Goal: Use online tool/utility: Use online tool/utility

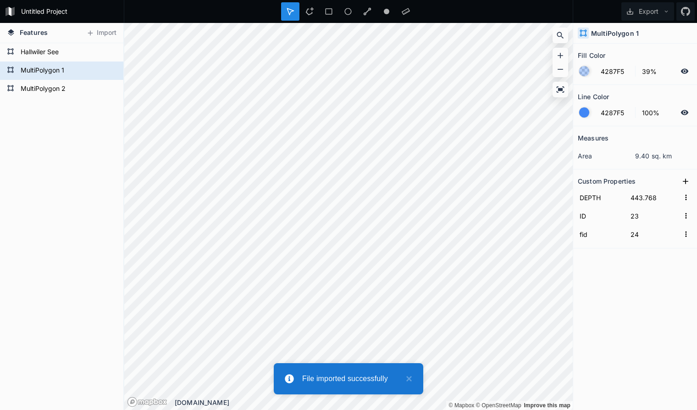
type input "438.768"
type input "0"
type input "1"
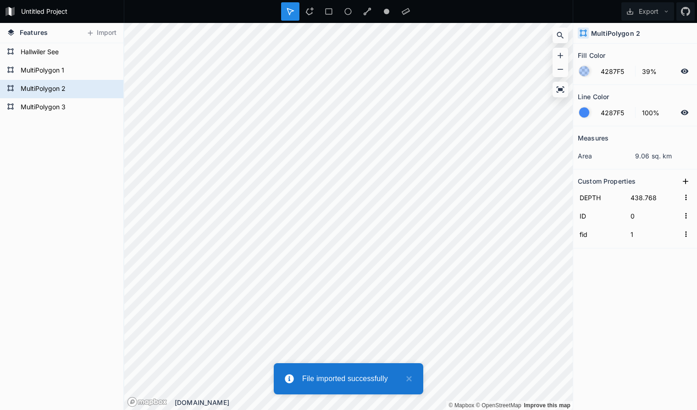
type input "433.768"
type input "22"
type input "23"
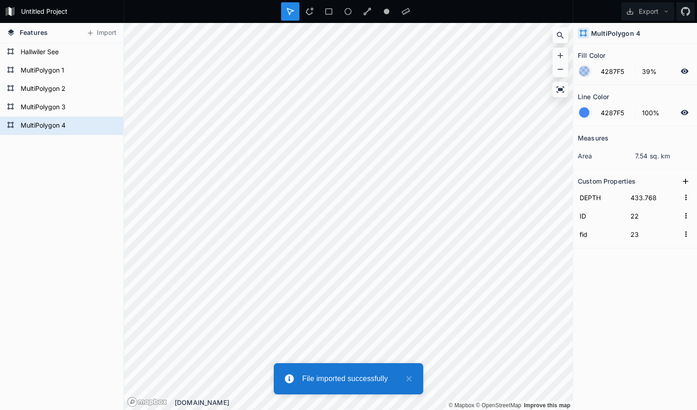
type input "428.768"
type input "0"
type input "1"
type input "423.768"
type input "21"
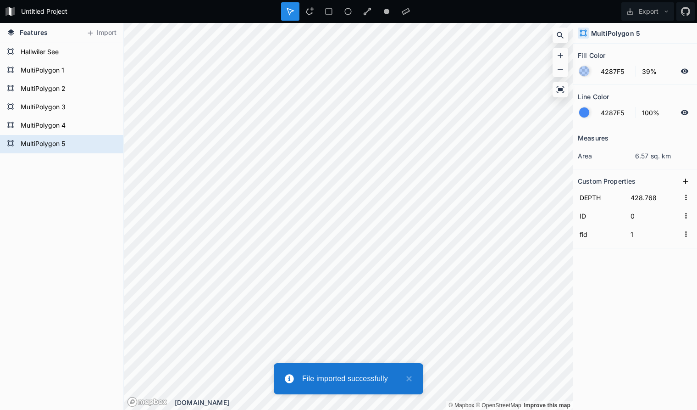
type input "22"
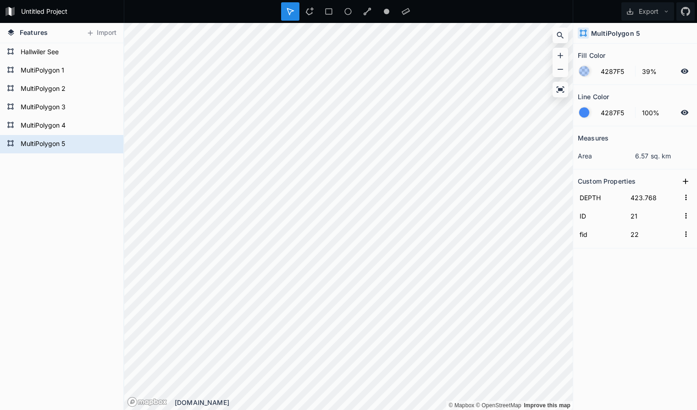
type input "418.768"
type input "8"
type input "9"
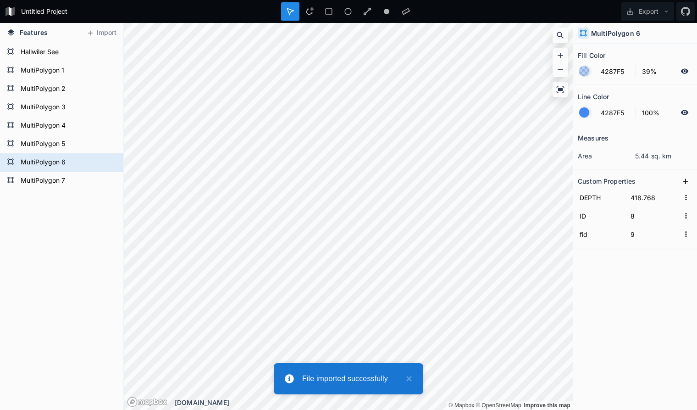
type input "413.768"
type input "0"
type input "1"
type input "408.768"
type input "10"
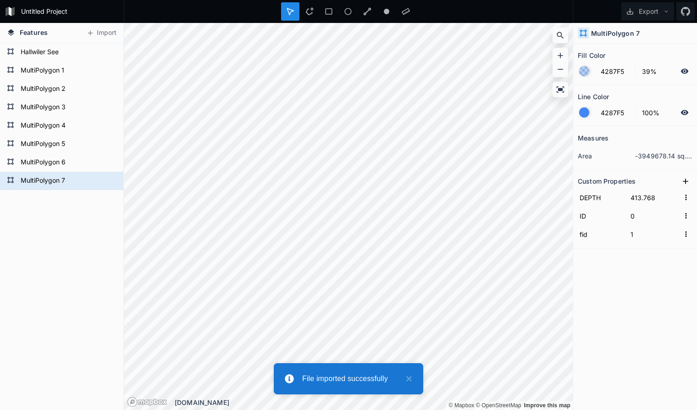
type input "11"
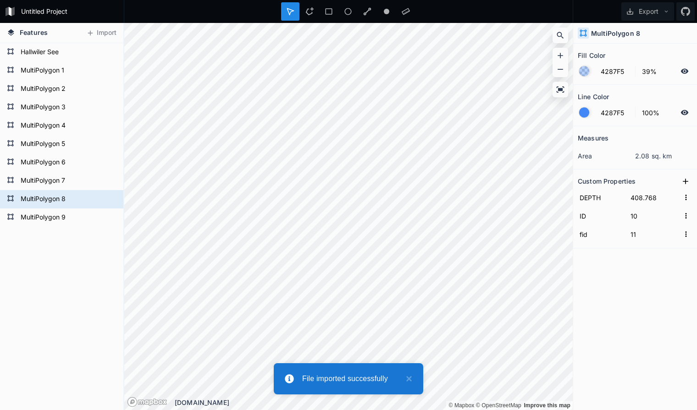
type input "403.768"
type input "4"
type input "5"
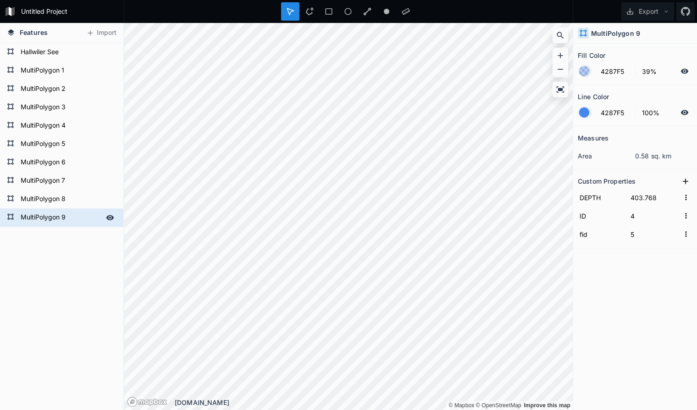
click at [83, 217] on form "MultiPolygon 9" at bounding box center [61, 217] width 86 height 14
click at [76, 203] on form "MultiPolygon 8" at bounding box center [61, 199] width 86 height 14
type input "408.768"
type input "10"
type input "11"
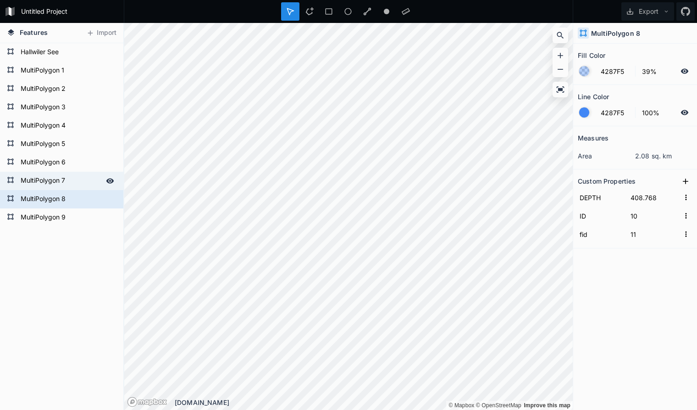
click at [74, 181] on form "MultiPolygon 7" at bounding box center [61, 181] width 86 height 14
type input "413.768"
type input "0"
type input "1"
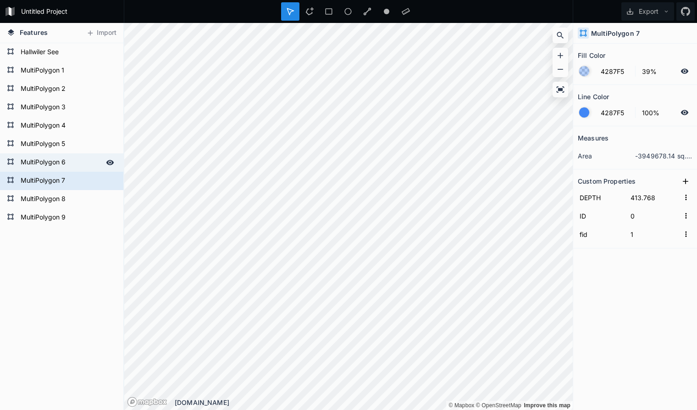
click at [75, 161] on form "MultiPolygon 6" at bounding box center [61, 162] width 86 height 14
type input "418.768"
type input "8"
type input "9"
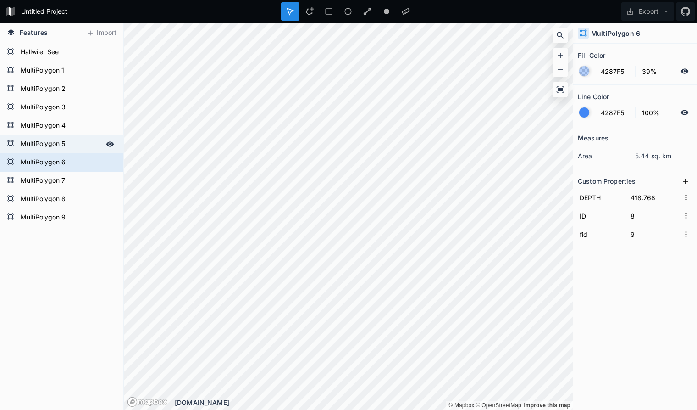
click at [78, 143] on form "MultiPolygon 5" at bounding box center [61, 144] width 86 height 14
type input "423.768"
type input "21"
type input "22"
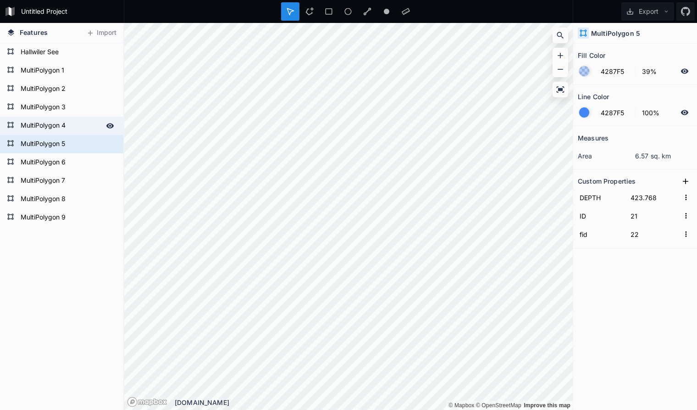
click at [76, 123] on form "MultiPolygon 4" at bounding box center [61, 126] width 86 height 14
type input "428.768"
type input "0"
type input "1"
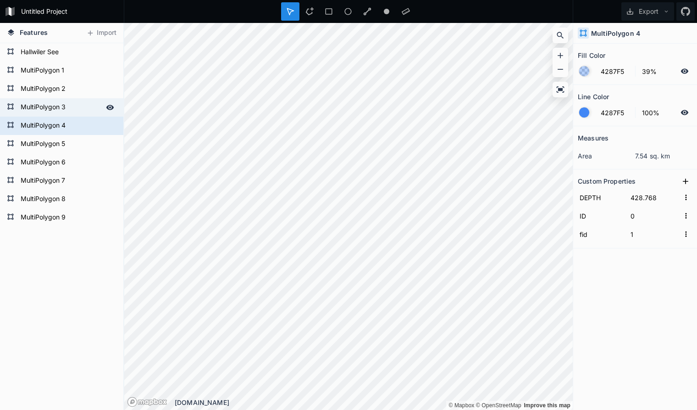
click at [77, 106] on form "MultiPolygon 3" at bounding box center [61, 107] width 86 height 14
type input "433.768"
type input "22"
type input "23"
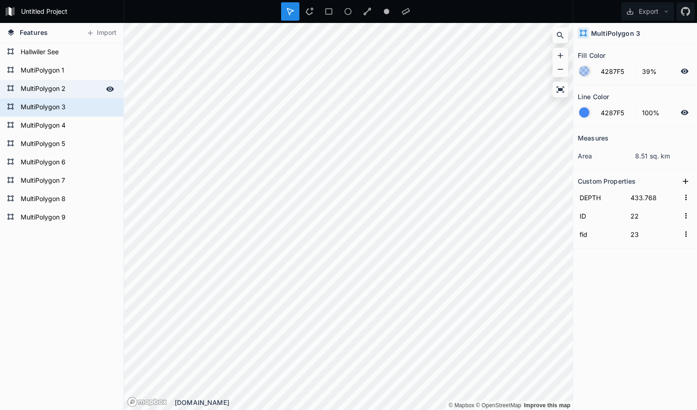
click at [78, 86] on form "MultiPolygon 2" at bounding box center [61, 89] width 86 height 14
type input "438.768"
type input "0"
type input "1"
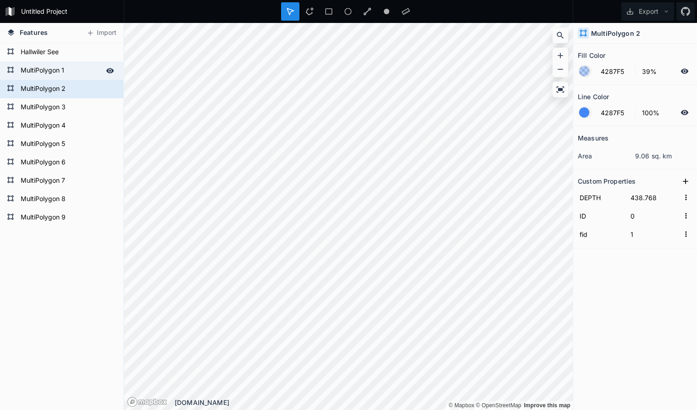
click at [74, 72] on form "MultiPolygon 1" at bounding box center [61, 71] width 86 height 14
type input "443.768"
type input "23"
type input "24"
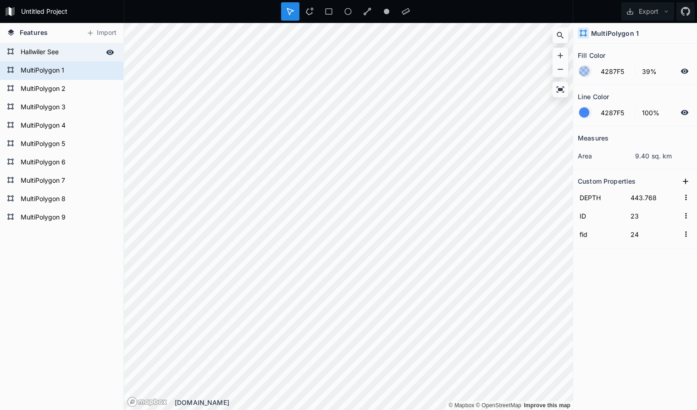
click at [73, 50] on form "Hallwiler See" at bounding box center [61, 52] width 86 height 14
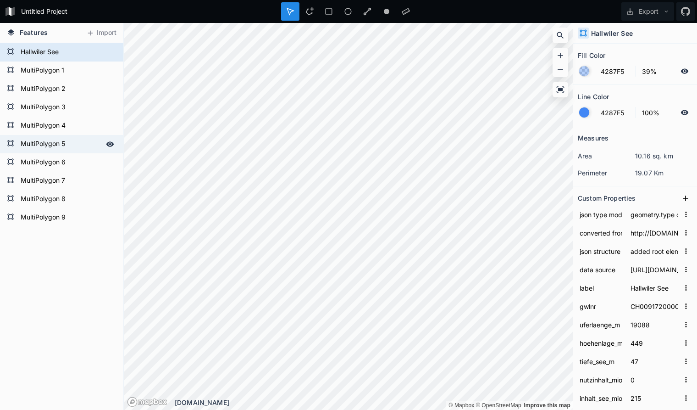
click at [84, 144] on form "MultiPolygon 5" at bounding box center [61, 144] width 86 height 14
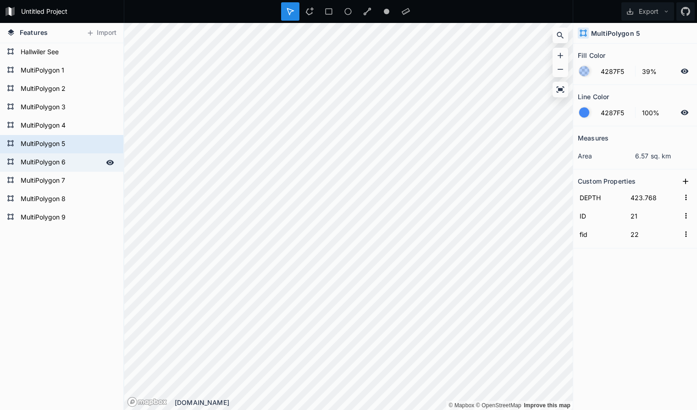
click at [74, 163] on form "MultiPolygon 6" at bounding box center [61, 162] width 86 height 14
type input "418.768"
type input "8"
type input "9"
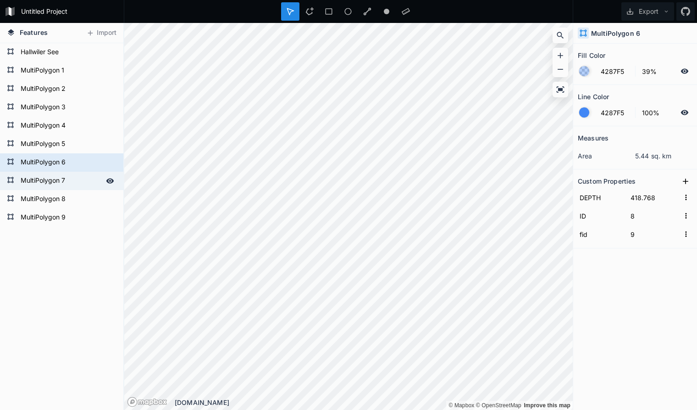
click at [76, 180] on form "MultiPolygon 7" at bounding box center [61, 181] width 86 height 14
type input "413.768"
type input "0"
type input "1"
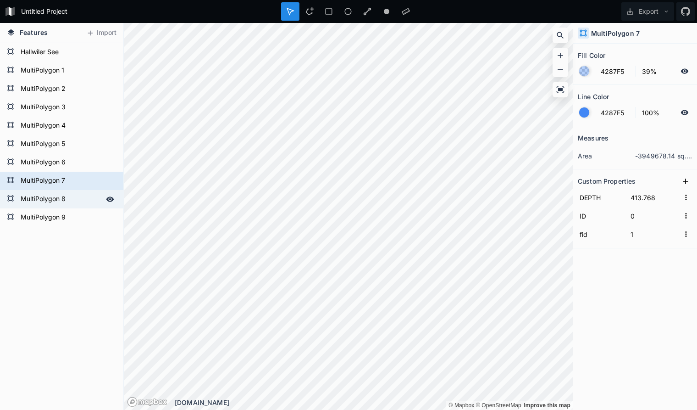
click at [74, 198] on form "MultiPolygon 8" at bounding box center [61, 199] width 86 height 14
type input "408.768"
type input "10"
type input "11"
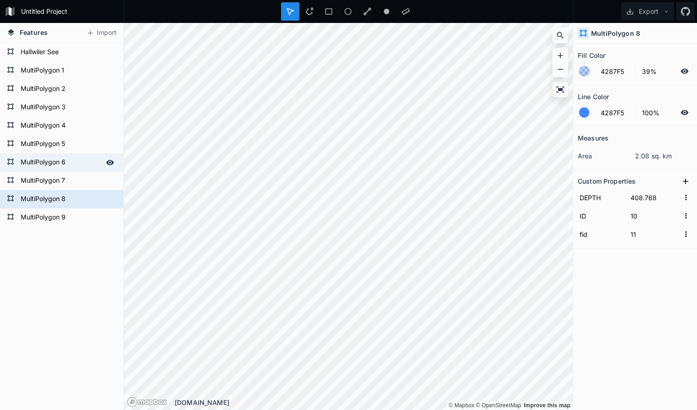
click at [73, 163] on form "MultiPolygon 6" at bounding box center [61, 162] width 86 height 14
type input "418.768"
type input "8"
type input "9"
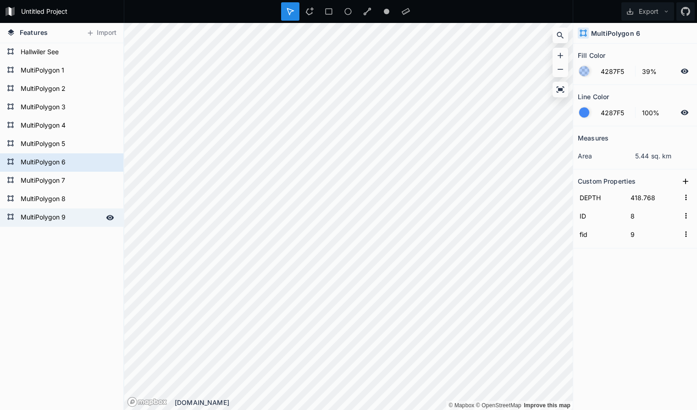
click at [85, 218] on form "MultiPolygon 9" at bounding box center [61, 217] width 86 height 14
type input "403.768"
type input "4"
type input "5"
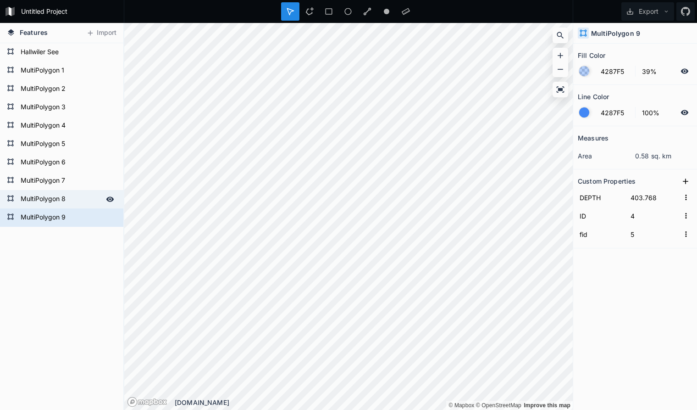
click at [83, 202] on form "MultiPolygon 8" at bounding box center [61, 199] width 86 height 14
type input "408.768"
type input "10"
type input "11"
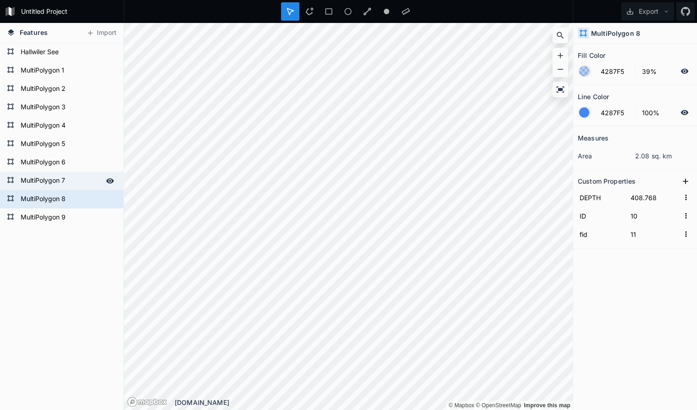
click at [83, 180] on form "MultiPolygon 7" at bounding box center [61, 181] width 86 height 14
type input "413.768"
type input "0"
type input "1"
click at [80, 193] on form "MultiPolygon 8" at bounding box center [61, 199] width 86 height 14
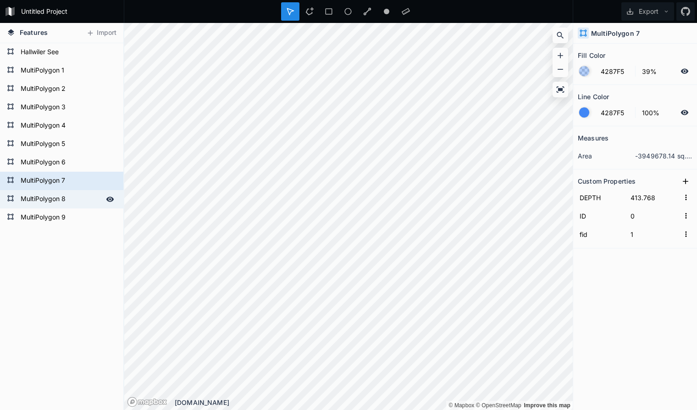
type input "408.768"
type input "10"
type input "11"
click at [82, 184] on form "MultiPolygon 7" at bounding box center [61, 181] width 86 height 14
type input "413.768"
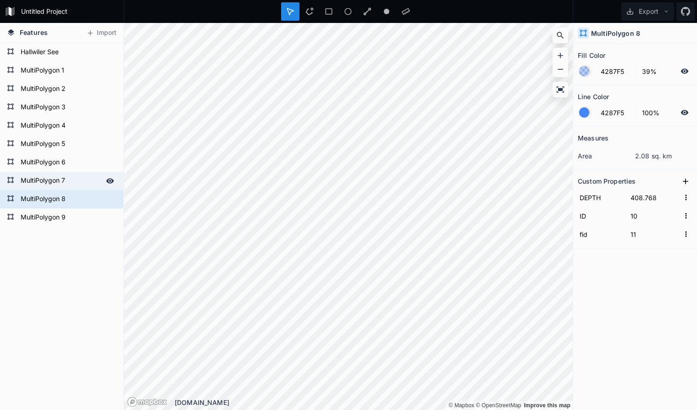
type input "0"
type input "1"
click at [78, 194] on form "MultiPolygon 8" at bounding box center [61, 199] width 86 height 14
type input "408.768"
type input "10"
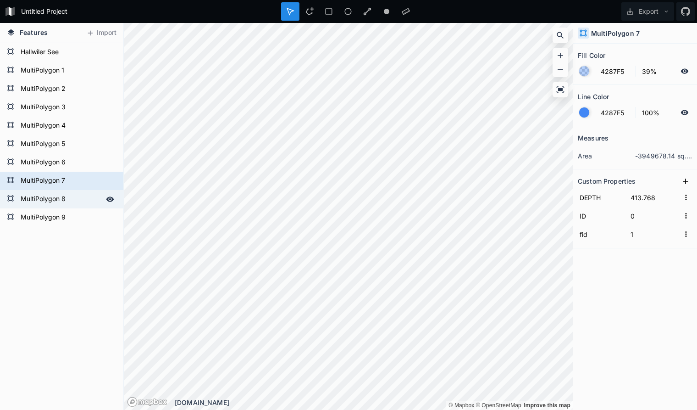
type input "11"
click at [73, 174] on form "MultiPolygon 7" at bounding box center [61, 181] width 86 height 14
type input "413.768"
type input "0"
type input "1"
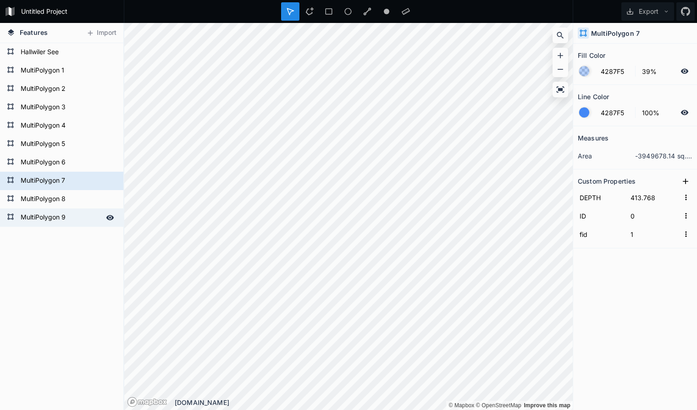
click at [78, 219] on form "MultiPolygon 9" at bounding box center [61, 217] width 86 height 14
type input "403.768"
type input "4"
type input "5"
click at [78, 183] on form "MultiPolygon 7" at bounding box center [61, 181] width 86 height 14
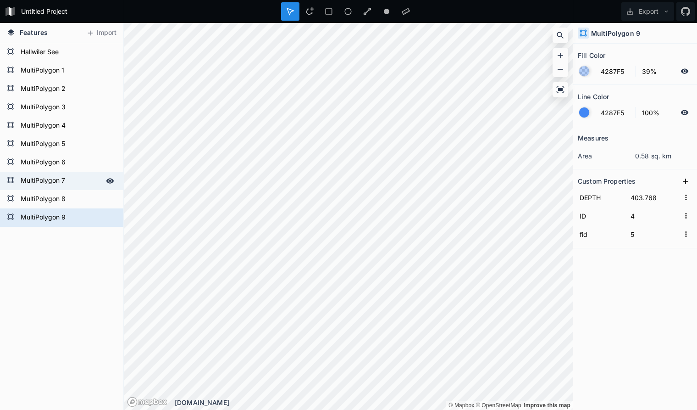
type input "413.768"
type input "0"
type input "1"
